Goal: Check status: Check status

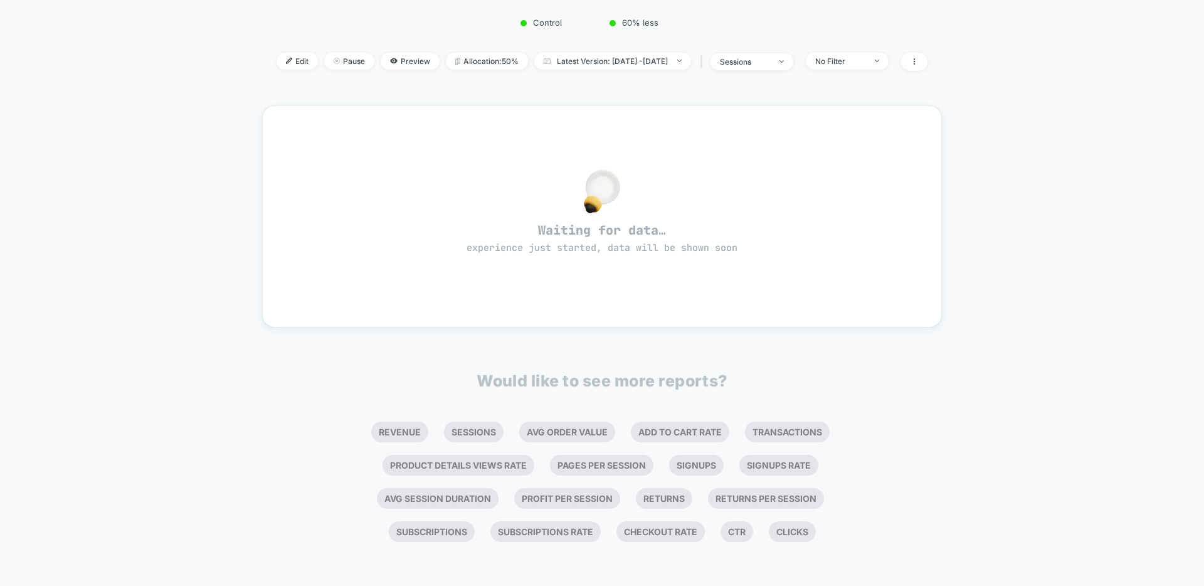
click at [997, 382] on div "< Back to all live experiences Homepage Hero Copy A/B Test1 LIVE Redirect Test …" at bounding box center [602, 191] width 1204 height 788
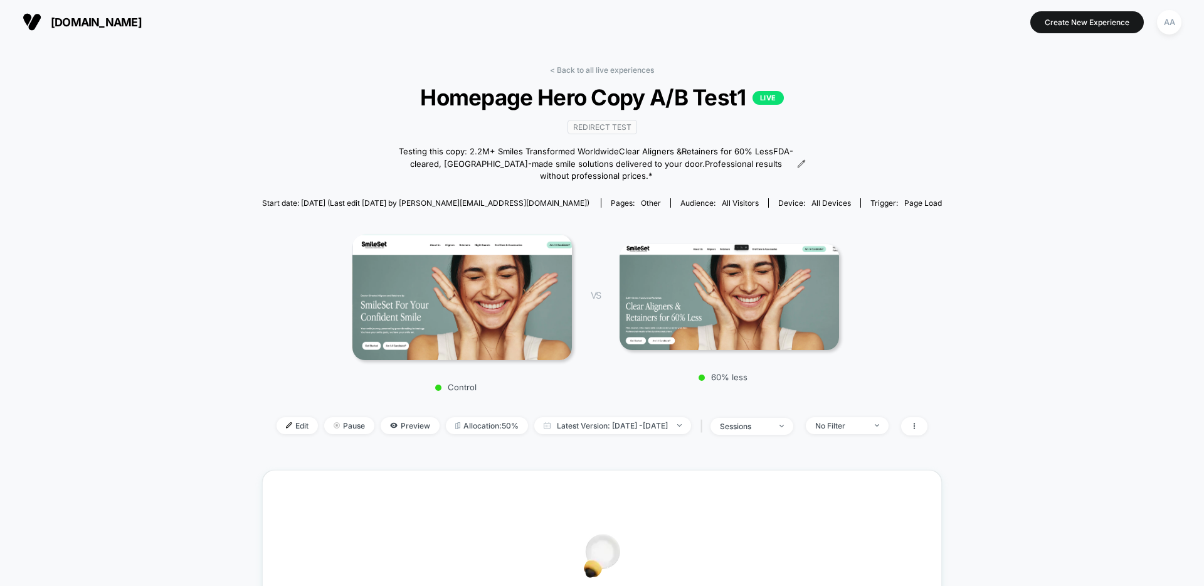
click at [999, 251] on div "< Back to all live experiences Homepage Hero Copy A/B Test1 LIVE Redirect Test …" at bounding box center [602, 497] width 1204 height 906
drag, startPoint x: 970, startPoint y: 114, endPoint x: 989, endPoint y: 29, distance: 86.9
click at [970, 112] on div "< Back to all live experiences Homepage Hero Copy A/B Test1 LIVE Redirect Test …" at bounding box center [602, 497] width 1204 height 906
click at [1069, 210] on div "< Back to all live experiences Homepage Hero Copy A/B Test1 LIVE Redirect Test …" at bounding box center [602, 497] width 1204 height 906
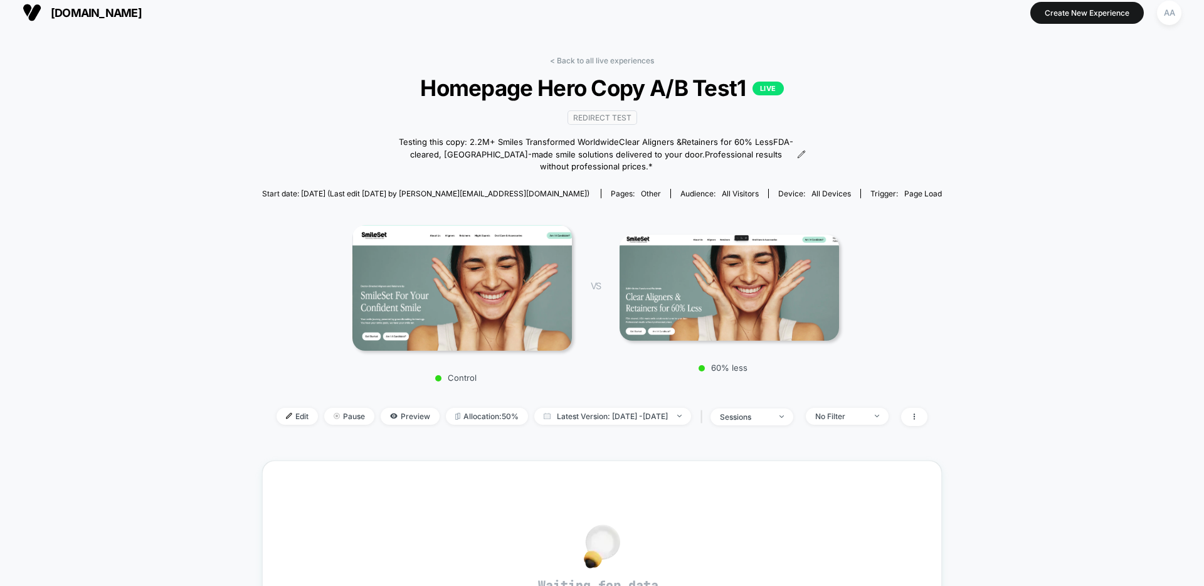
scroll to position [20, 0]
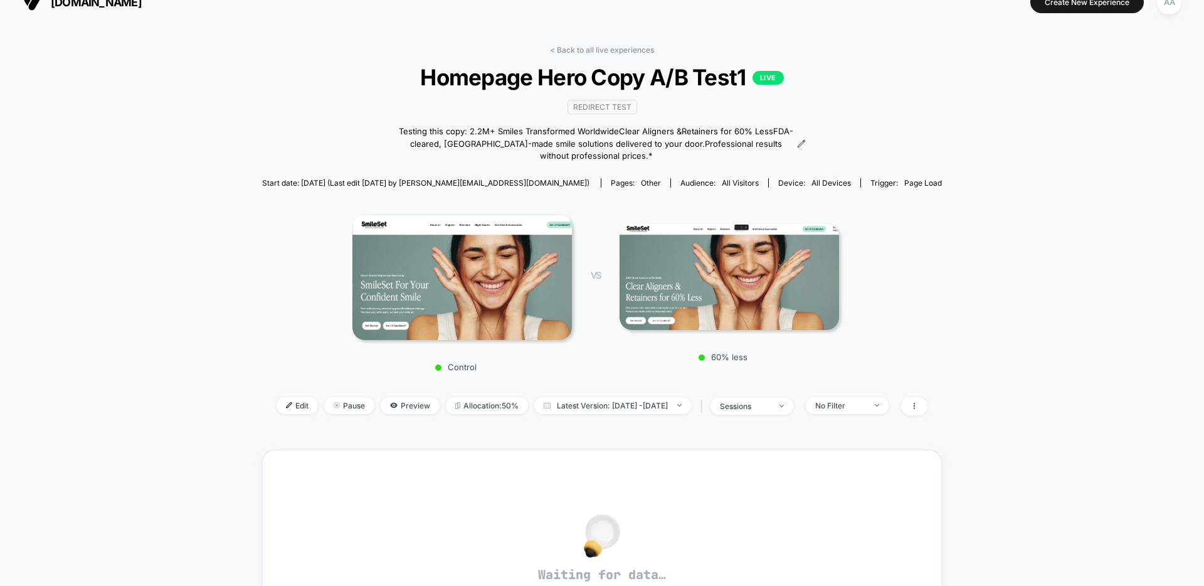
click at [1058, 245] on div "< Back to all live experiences Homepage Hero Copy A/B Test1 LIVE Redirect Test …" at bounding box center [602, 477] width 1204 height 906
click at [191, 110] on div "< Back to all live experiences Homepage Hero Copy A/B Test1 LIVE Redirect Test …" at bounding box center [602, 477] width 1204 height 906
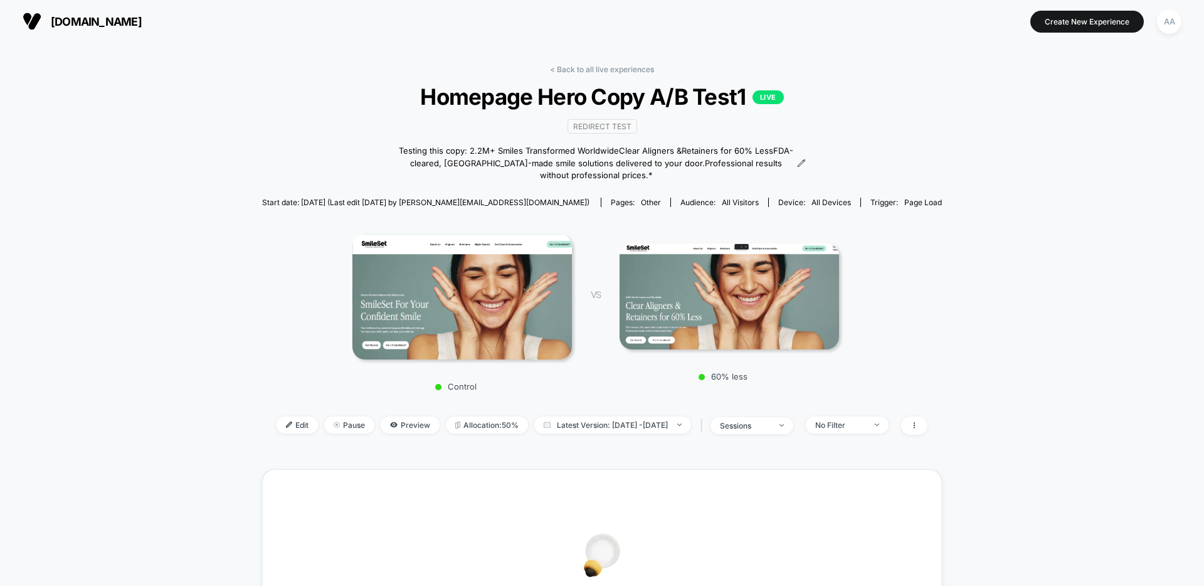
scroll to position [0, 0]
click at [211, 123] on div "< Back to all live experiences Homepage Hero Copy A/B Test1 LIVE Redirect Test …" at bounding box center [602, 497] width 1204 height 906
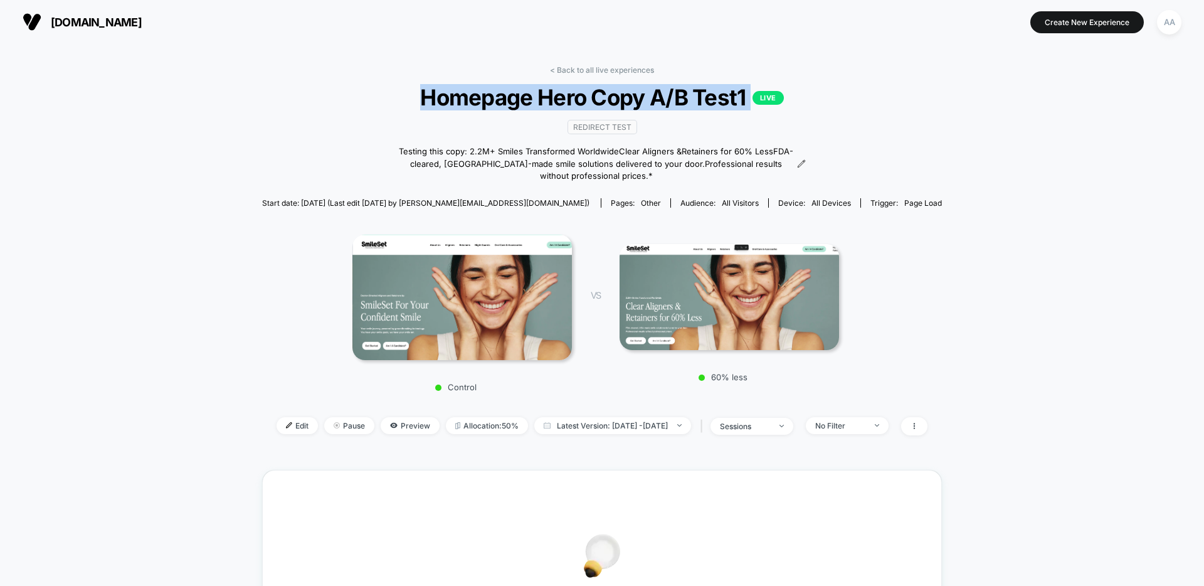
drag, startPoint x: 442, startPoint y: 97, endPoint x: 831, endPoint y: 100, distance: 389.5
click at [817, 95] on span "Homepage Hero Copy A/B Test1 LIVE" at bounding box center [602, 97] width 612 height 26
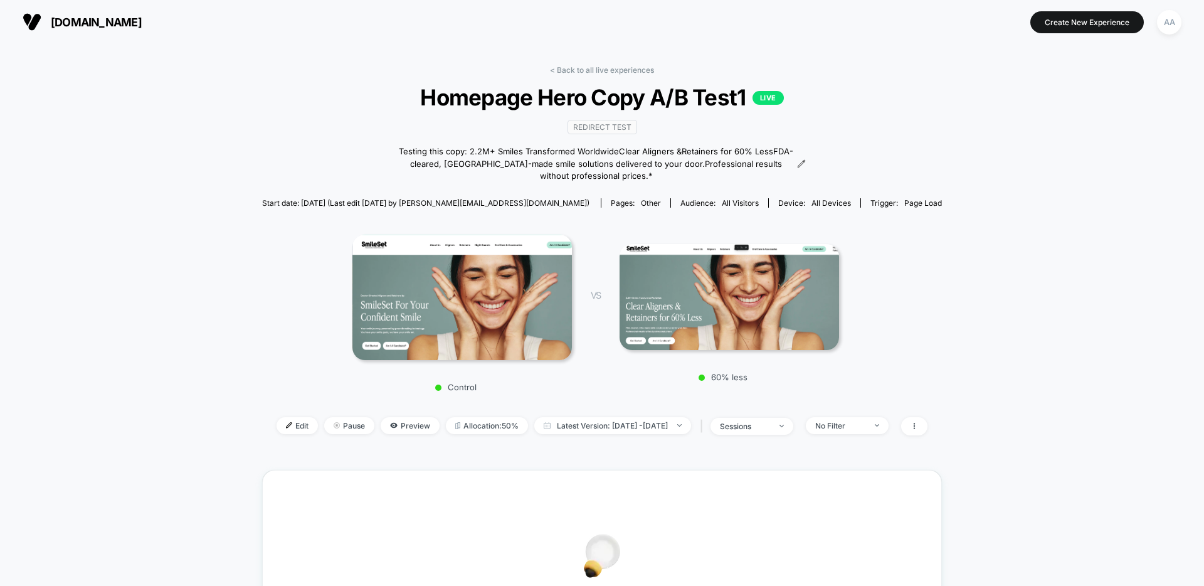
drag, startPoint x: 872, startPoint y: 112, endPoint x: 756, endPoint y: 112, distance: 116.0
click at [871, 112] on div "< Back to all live experiences Homepage Hero Copy A/B Test1 LIVE Redirect Test …" at bounding box center [602, 258] width 680 height 386
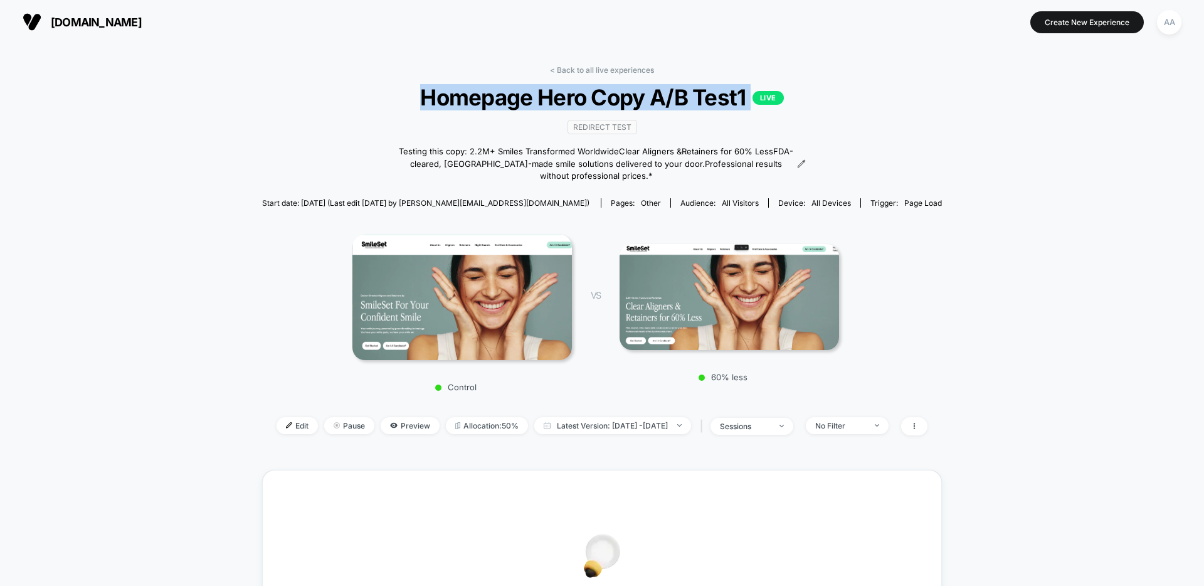
drag, startPoint x: 400, startPoint y: 99, endPoint x: 944, endPoint y: 138, distance: 545.2
click at [756, 98] on span "Homepage Hero Copy A/B Test1 LIVE" at bounding box center [602, 97] width 612 height 26
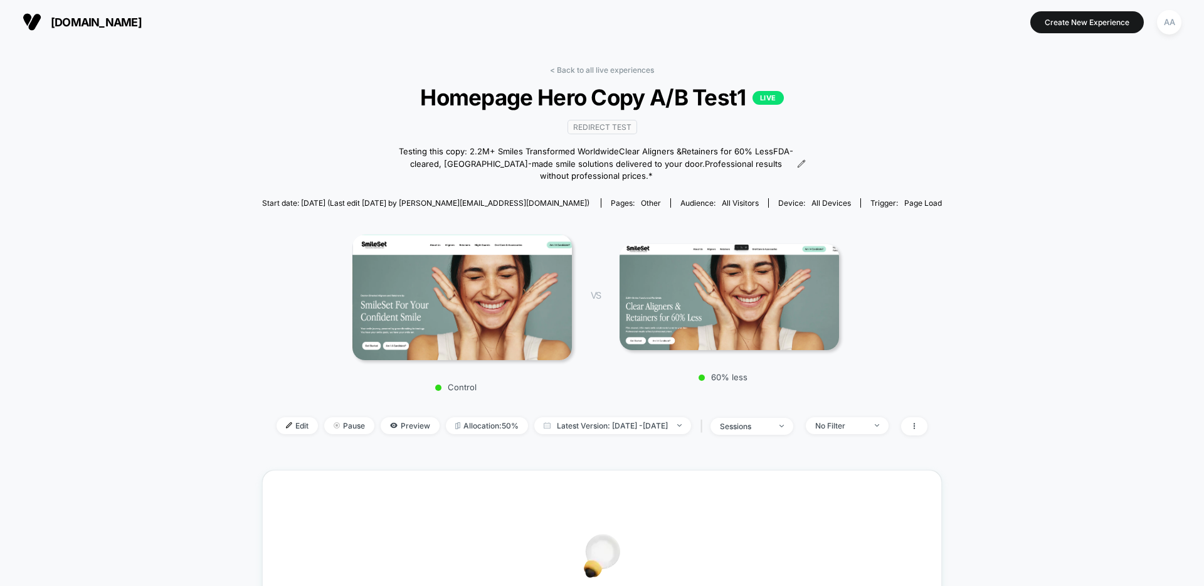
drag, startPoint x: 1002, startPoint y: 139, endPoint x: 981, endPoint y: 142, distance: 21.6
click at [1002, 139] on div "< Back to all live experiences Homepage Hero Copy A/B Test1 LIVE Redirect Test …" at bounding box center [602, 497] width 1204 height 906
click at [1066, 161] on div "< Back to all live experiences Homepage Hero Copy A/B Test1 LIVE Redirect Test …" at bounding box center [602, 497] width 1204 height 906
click at [1002, 160] on div "< Back to all live experiences Homepage Hero Copy A/B Test1 LIVE Redirect Test …" at bounding box center [602, 497] width 1204 height 906
click at [438, 111] on div "Redirect Test Testing this copy: 2.2M+ Smiles Transformed Worldwide Clear Align…" at bounding box center [602, 151] width 408 height 82
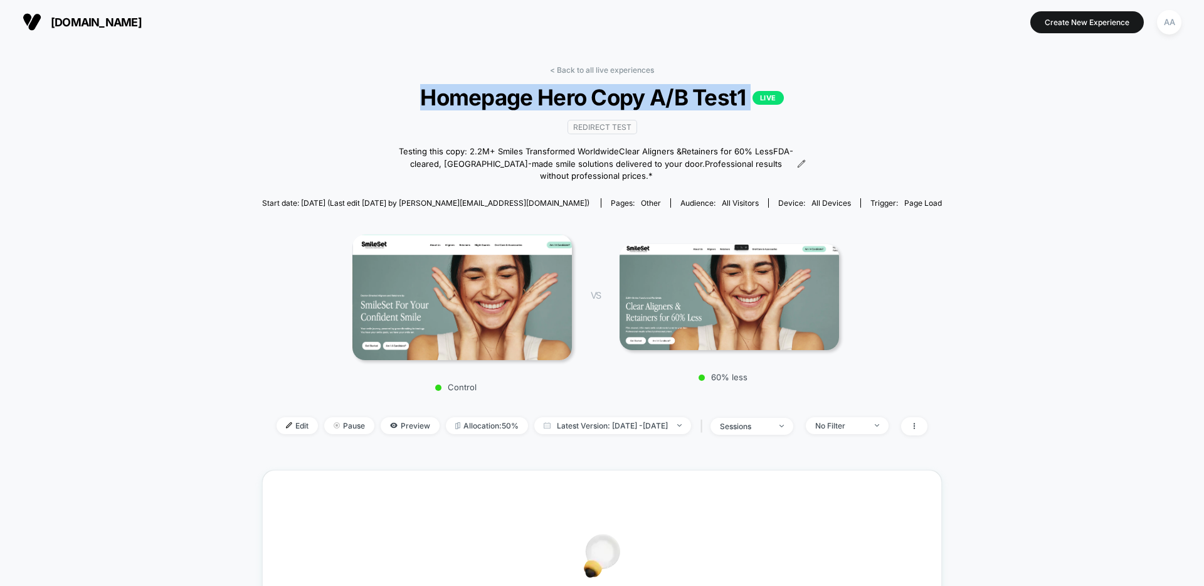
drag, startPoint x: 426, startPoint y: 102, endPoint x: 781, endPoint y: 105, distance: 355.0
click at [781, 105] on span "Homepage Hero Copy A/B Test1 LIVE" at bounding box center [602, 97] width 612 height 26
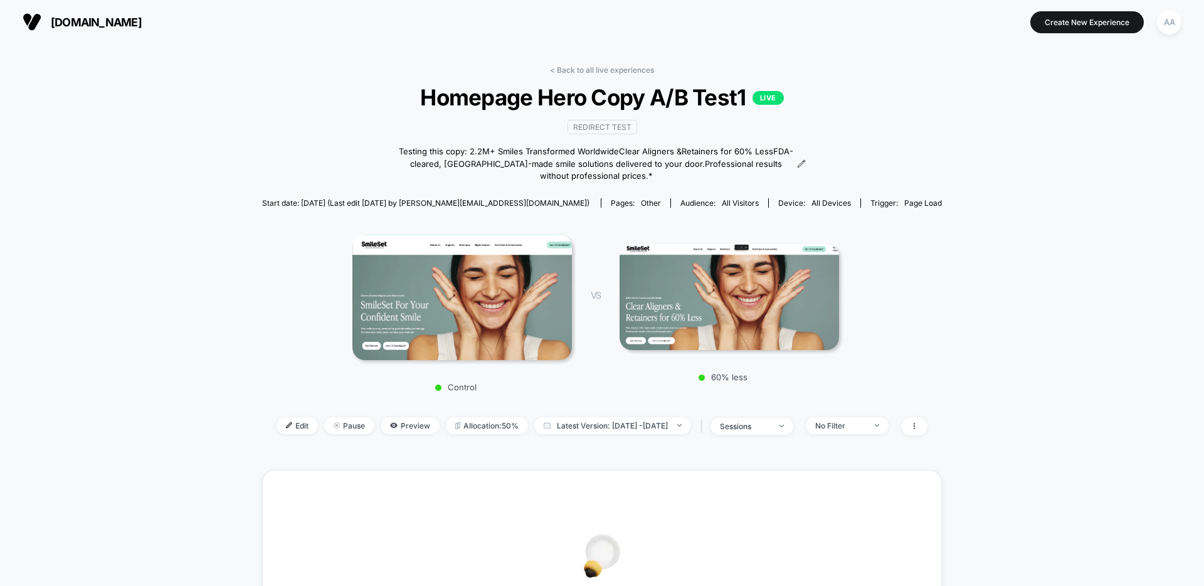
drag, startPoint x: 785, startPoint y: 119, endPoint x: 777, endPoint y: 117, distance: 8.9
click at [787, 119] on div "Redirect Test Testing this copy: 2.2M+ Smiles Transformed Worldwide Clear Align…" at bounding box center [602, 151] width 408 height 82
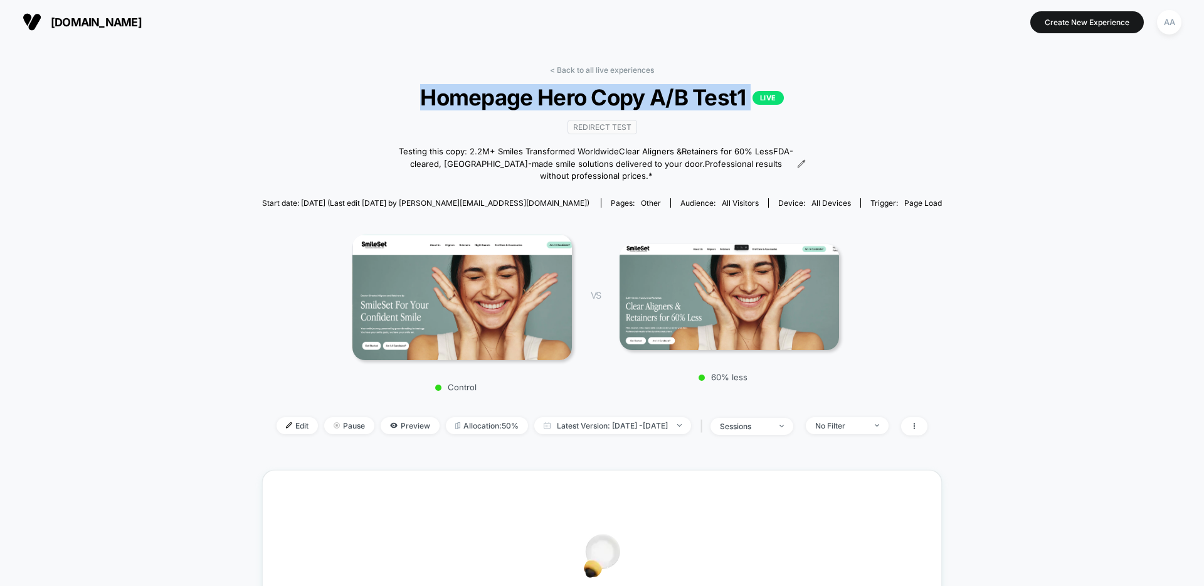
drag, startPoint x: 490, startPoint y: 97, endPoint x: 792, endPoint y: 95, distance: 301.7
click at [791, 94] on span "Homepage Hero Copy A/B Test1 LIVE" at bounding box center [602, 97] width 612 height 26
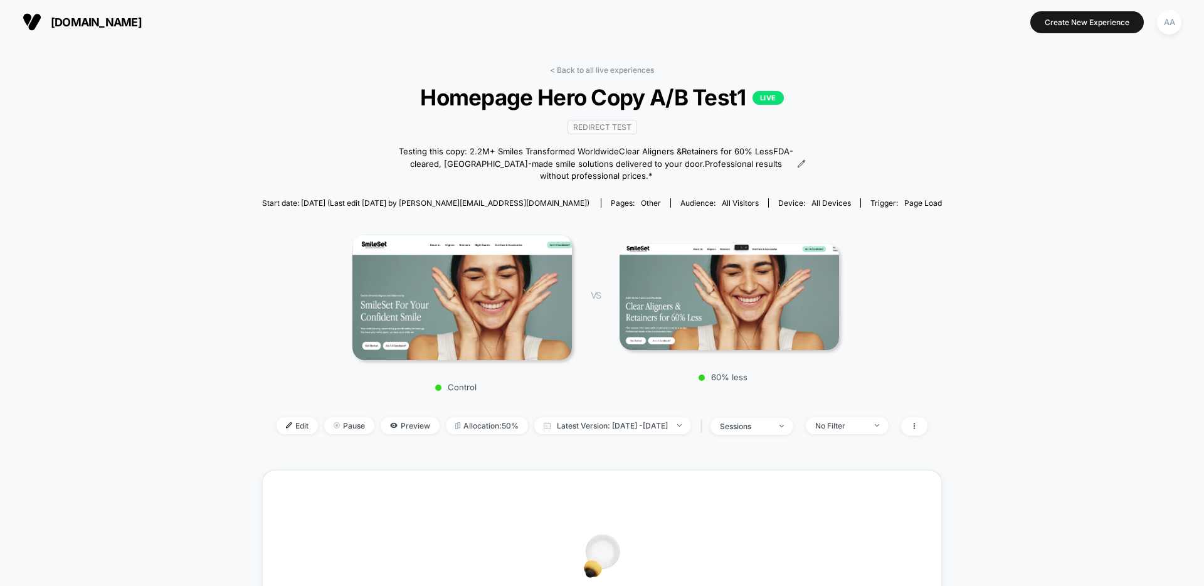
click at [901, 132] on div "< Back to all live experiences Homepage Hero Copy A/B Test1 LIVE Redirect Test …" at bounding box center [602, 258] width 680 height 386
drag, startPoint x: 935, startPoint y: 167, endPoint x: 937, endPoint y: 176, distance: 9.6
click at [939, 164] on div "< Back to all live experiences Homepage Hero Copy A/B Test1 LIVE Redirect Test …" at bounding box center [602, 258] width 680 height 386
click at [1002, 134] on div "< Back to all live experiences Homepage Hero Copy A/B Test1 LIVE Redirect Test …" at bounding box center [602, 497] width 1204 height 906
click at [725, 92] on span "Homepage Hero Copy A/B Test1 LIVE" at bounding box center [602, 97] width 612 height 26
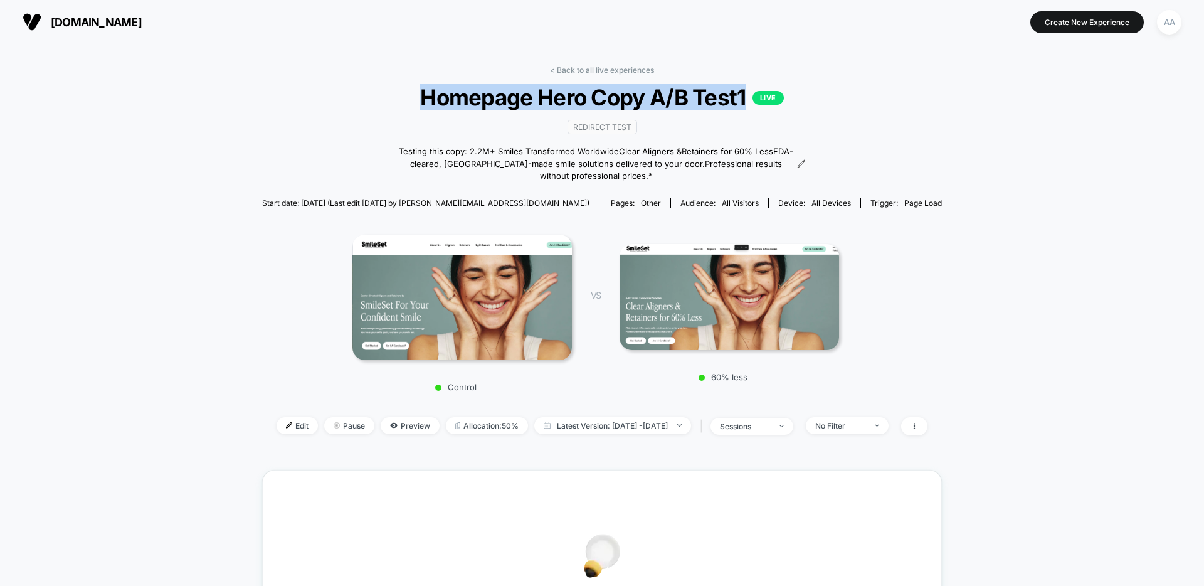
drag, startPoint x: 423, startPoint y: 90, endPoint x: 751, endPoint y: 101, distance: 328.9
click at [750, 101] on span "Homepage Hero Copy A/B Test1 LIVE" at bounding box center [602, 97] width 612 height 26
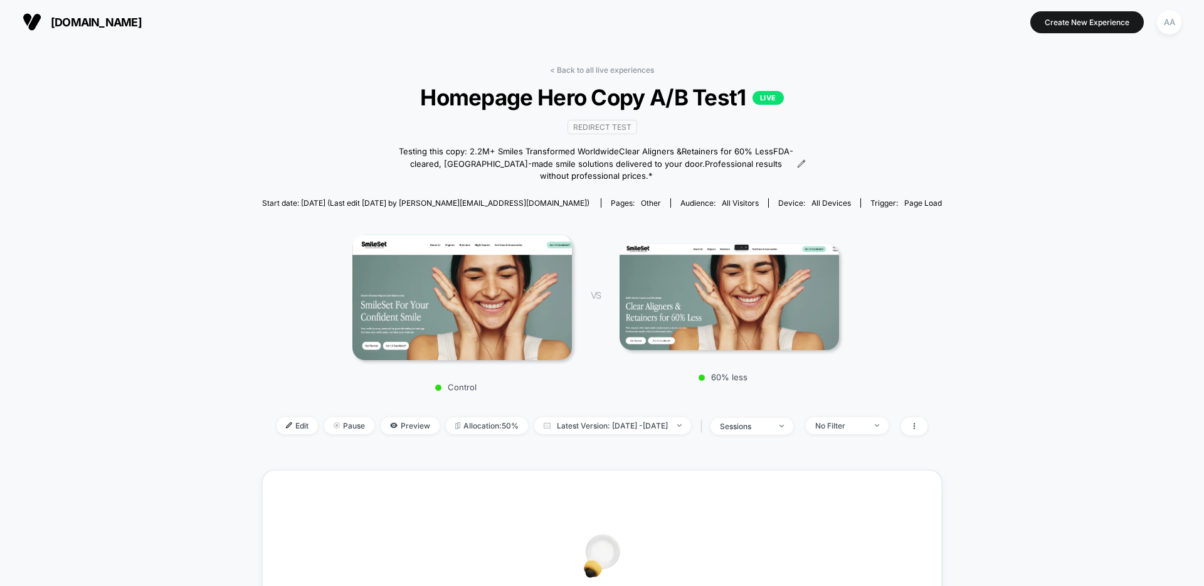
drag, startPoint x: 942, startPoint y: 130, endPoint x: 958, endPoint y: 136, distance: 17.5
click at [942, 130] on div "< Back to all live experiences Homepage Hero Copy A/B Test1 LIVE Redirect Test …" at bounding box center [602, 258] width 680 height 386
click at [963, 258] on div "< Back to all live experiences Homepage Hero Copy A/B Test1 LIVE Redirect Test …" at bounding box center [602, 497] width 1204 height 906
click at [914, 272] on div "Control VS 60% less" at bounding box center [596, 309] width 680 height 178
